Goal: Find contact information: Find contact information

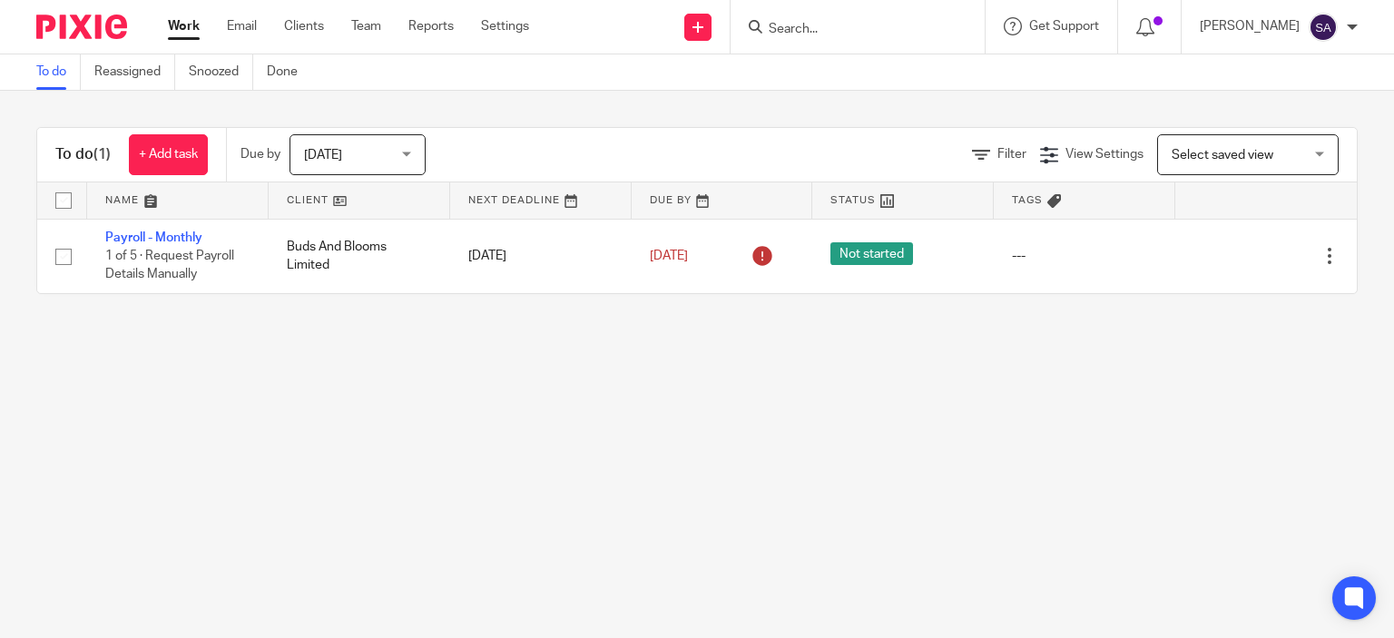
click at [838, 32] on input "Search" at bounding box center [848, 30] width 163 height 16
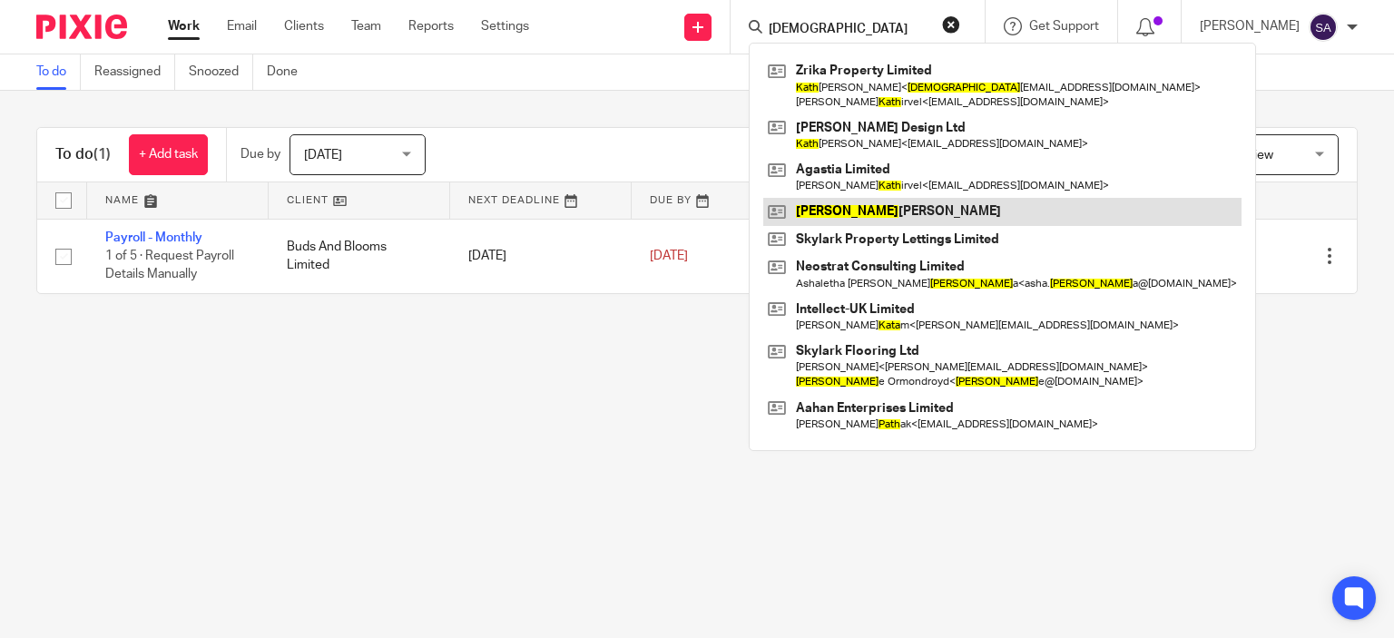
type input "[DEMOGRAPHIC_DATA]"
click at [918, 201] on link at bounding box center [1002, 211] width 478 height 27
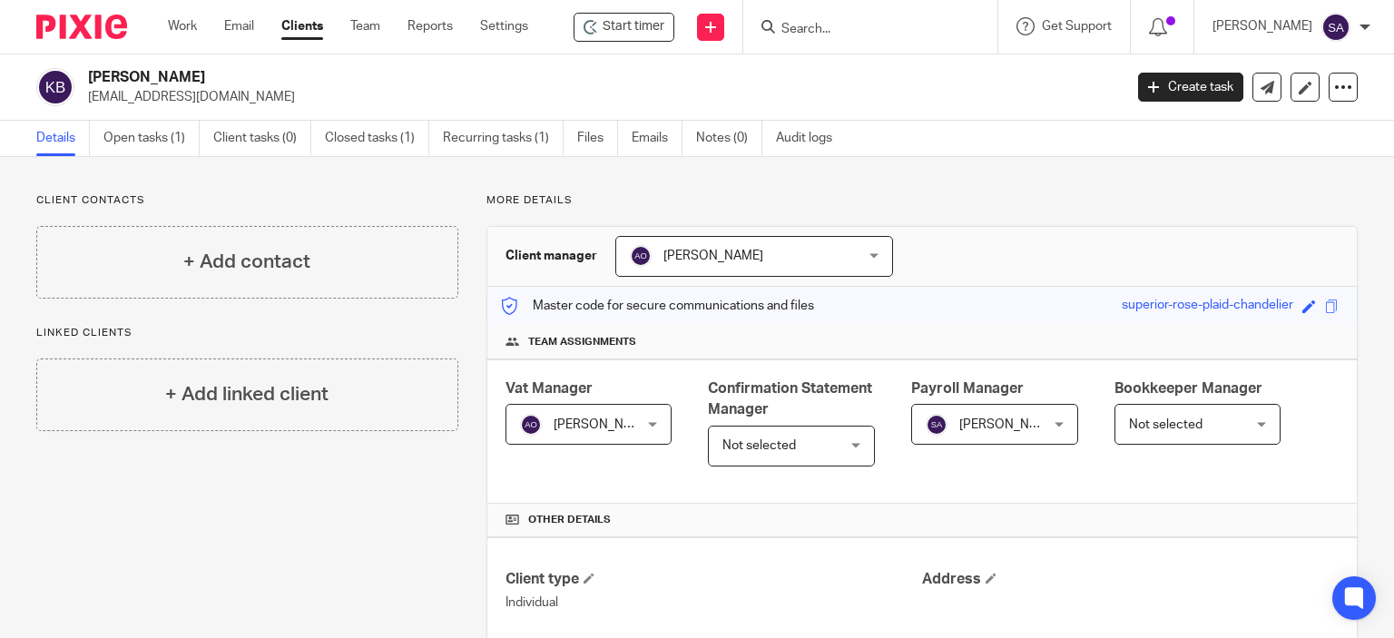
drag, startPoint x: 215, startPoint y: 94, endPoint x: 83, endPoint y: 103, distance: 132.8
click at [83, 103] on div "Karthik Balakrishnan karthiksap@gmail.com" at bounding box center [573, 87] width 1074 height 38
copy p "karthiksap@gmail.com"
